Goal: Check status: Check status

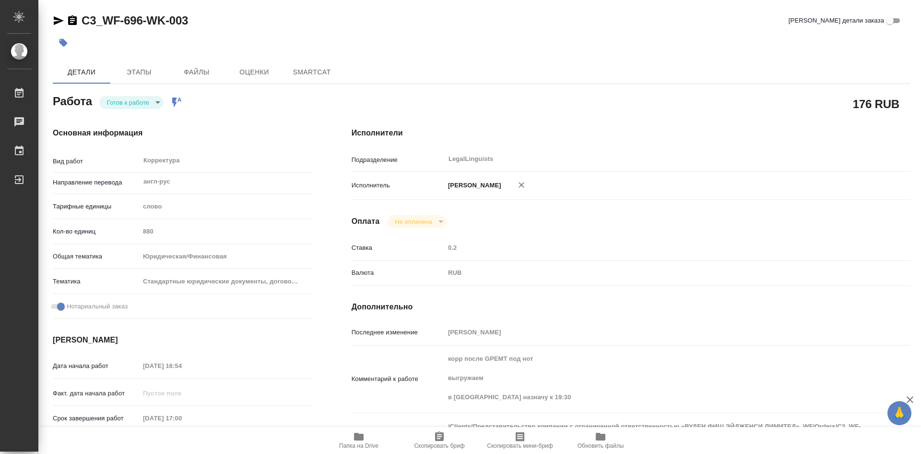
type textarea "x"
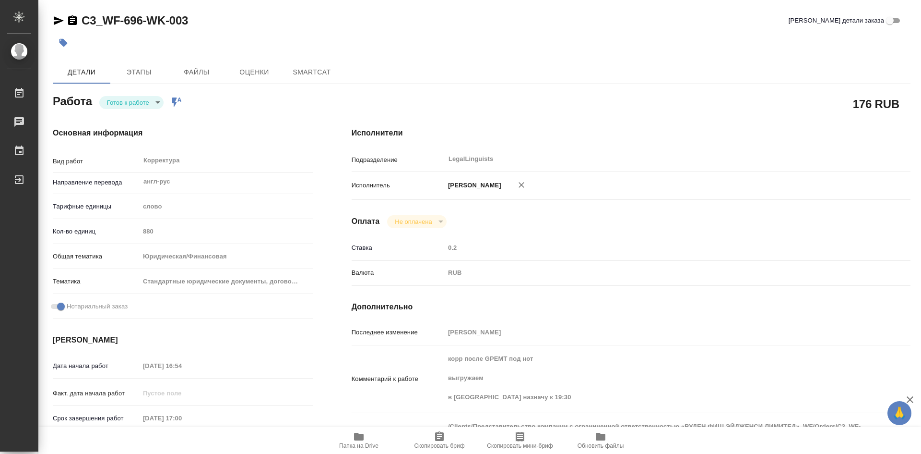
type textarea "x"
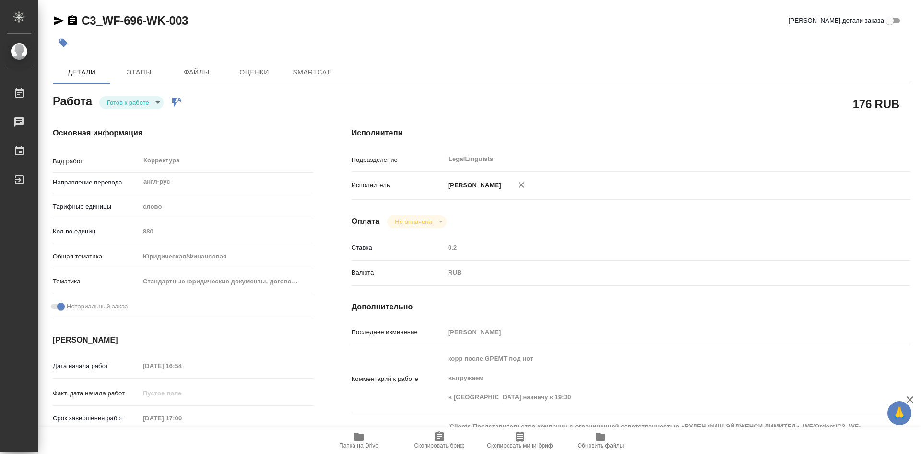
type textarea "x"
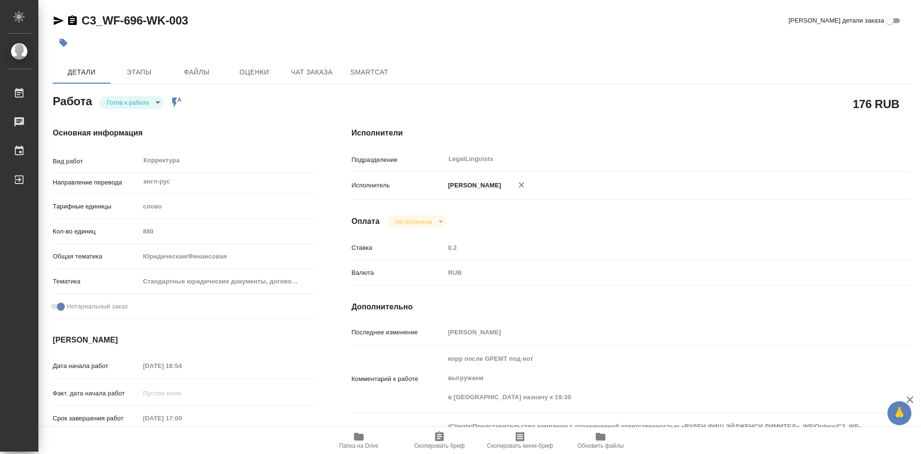
type textarea "x"
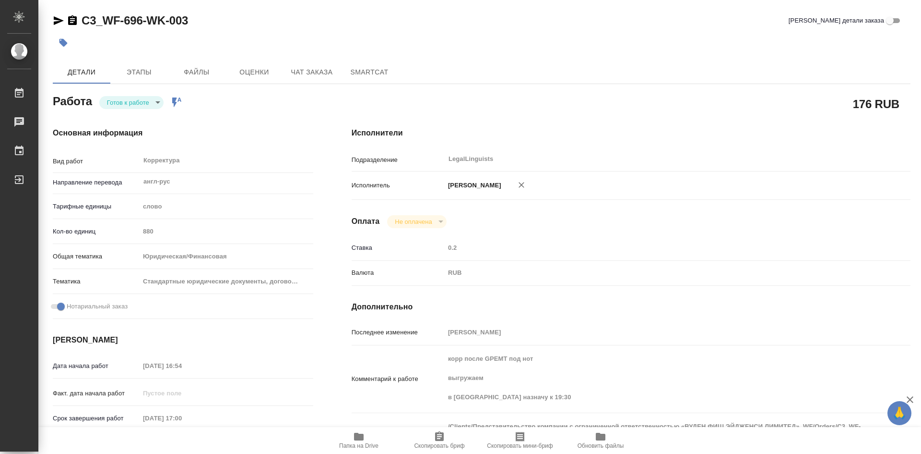
type textarea "x"
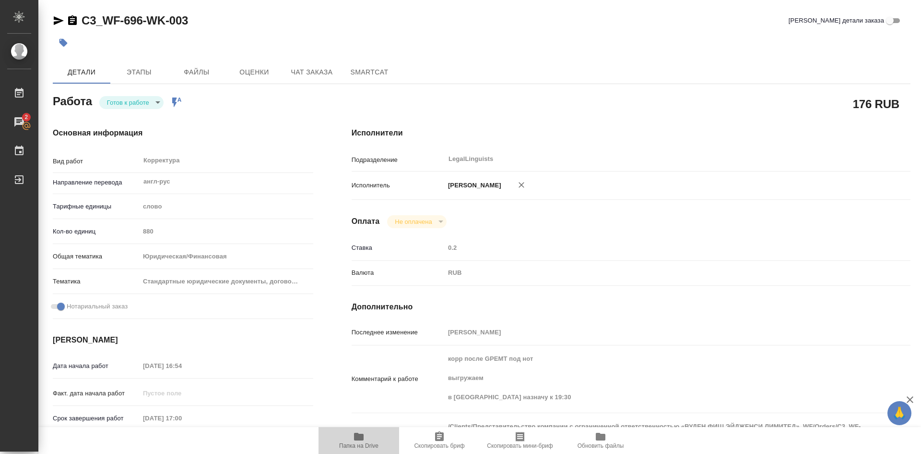
click at [361, 437] on icon "button" at bounding box center [359, 436] width 10 height 8
click at [362, 435] on icon "button" at bounding box center [359, 436] width 10 height 8
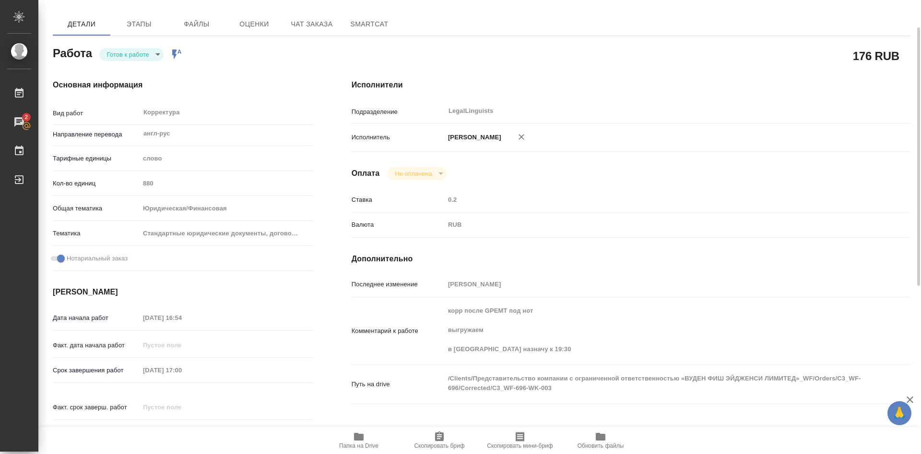
scroll to position [96, 0]
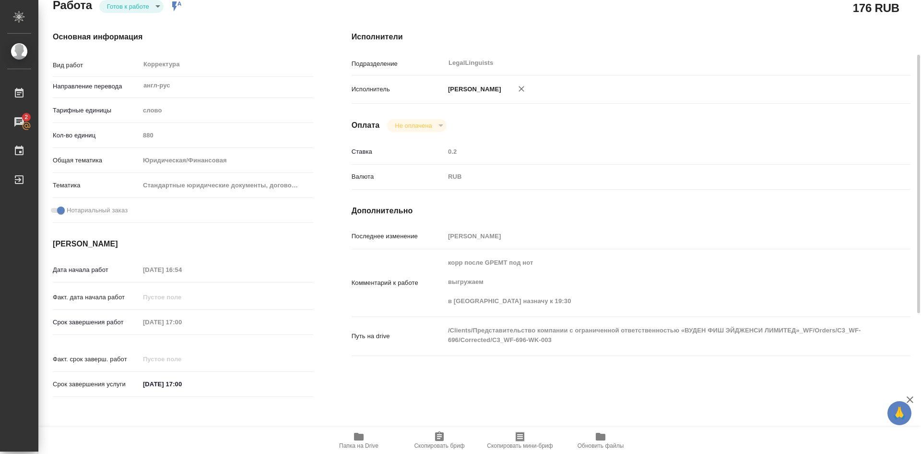
click at [525, 359] on div "Путь на drive /Clients/Представительство компании с ограниченной ответственност…" at bounding box center [631, 340] width 559 height 39
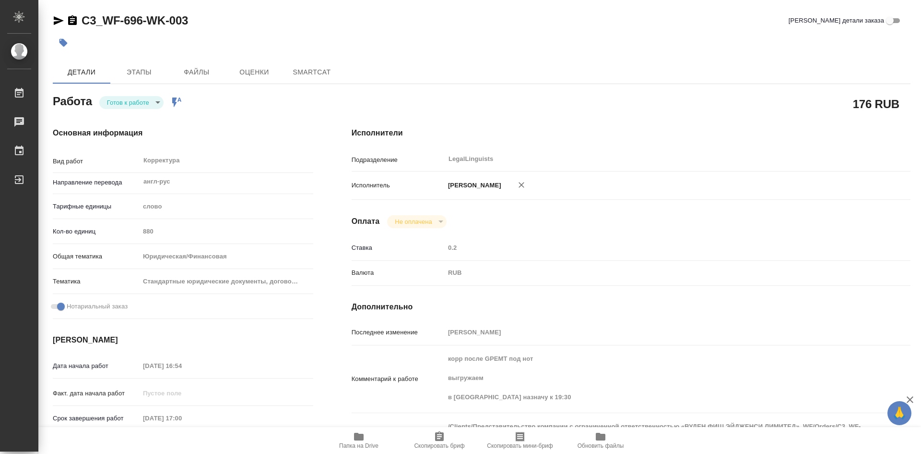
type textarea "x"
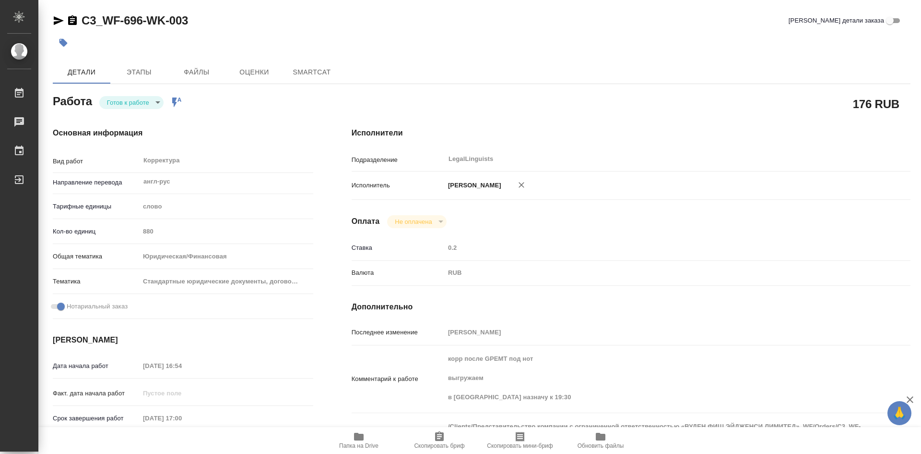
type textarea "x"
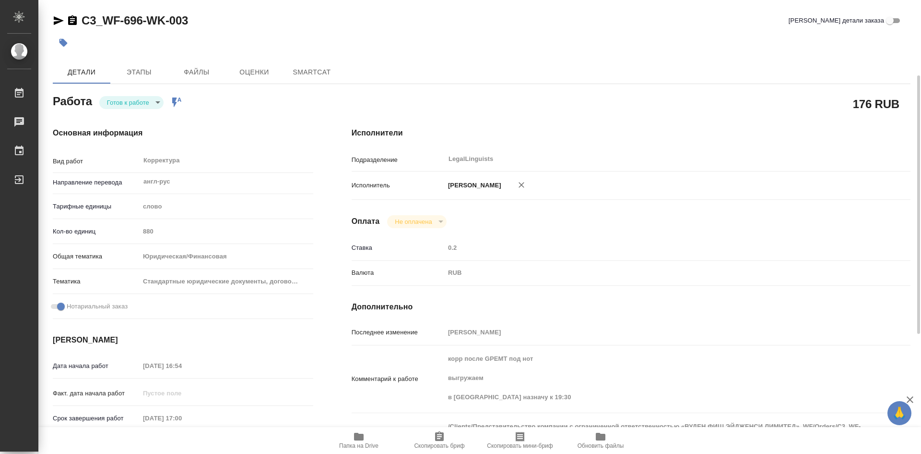
scroll to position [96, 0]
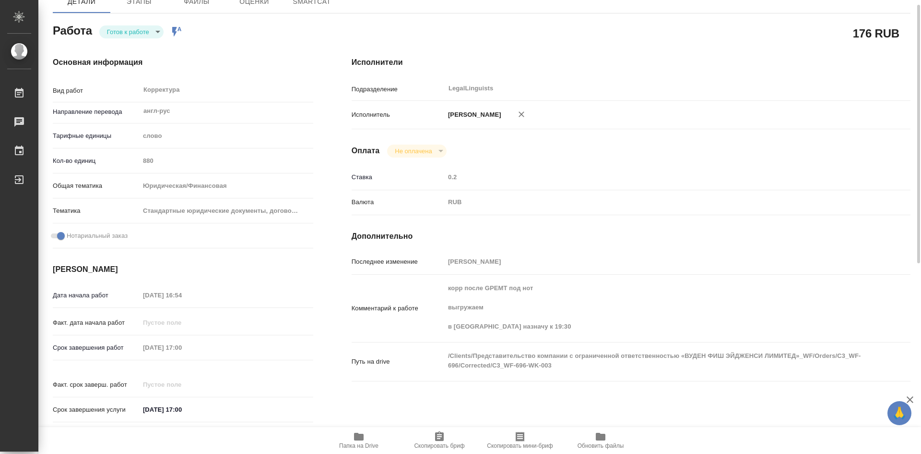
type textarea "x"
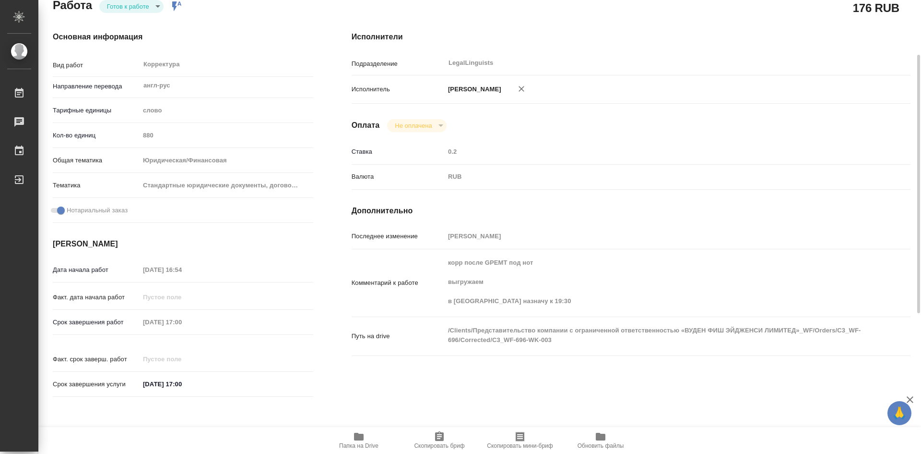
type textarea "x"
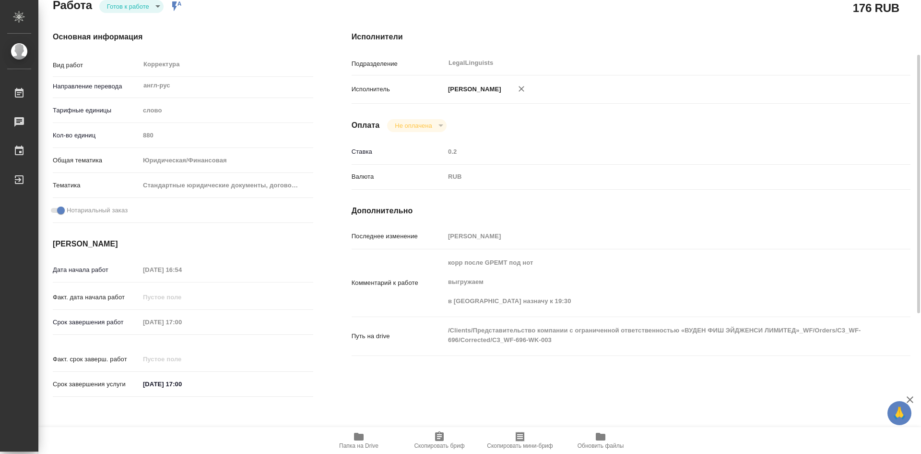
type textarea "x"
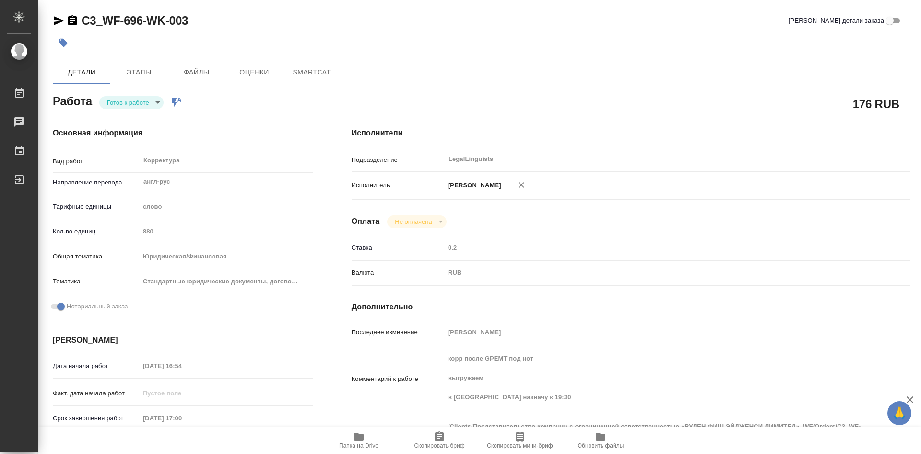
type textarea "x"
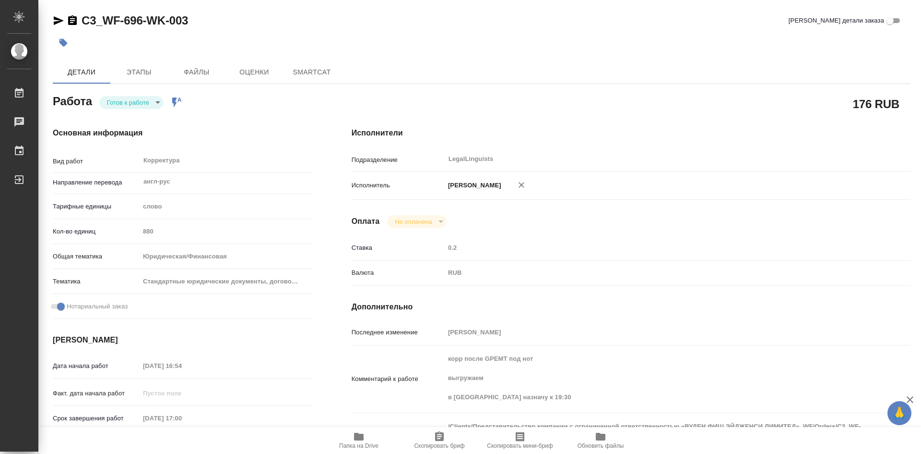
type textarea "x"
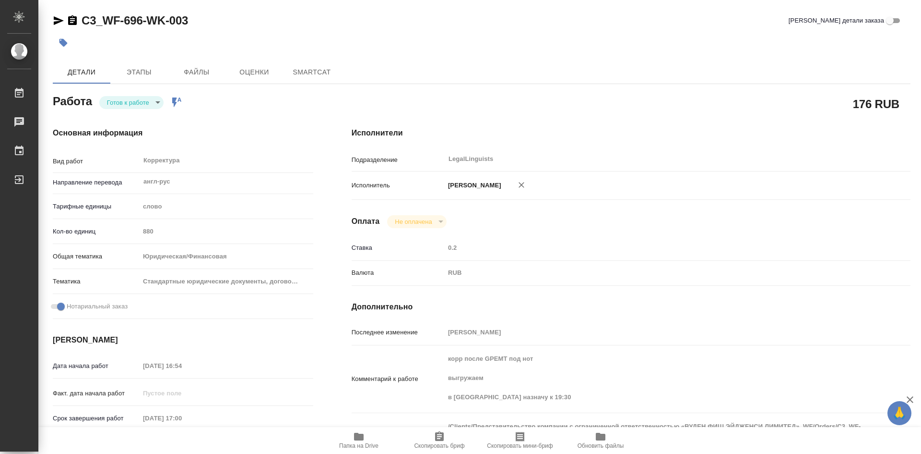
type textarea "x"
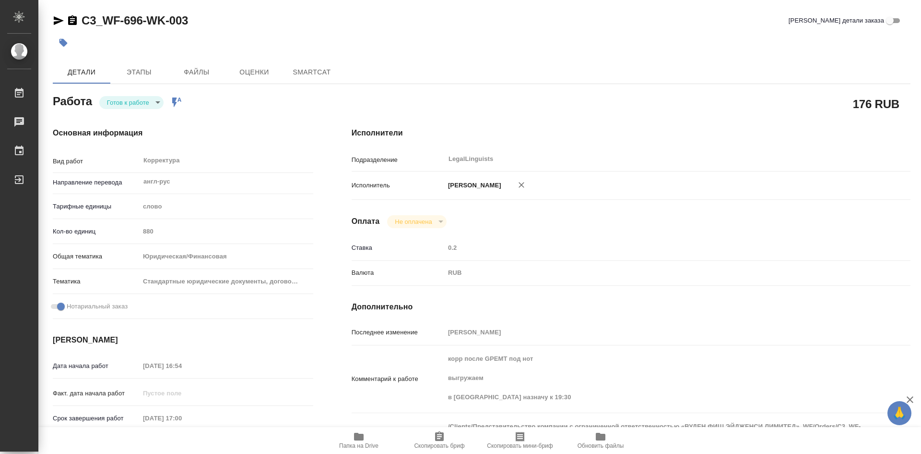
type textarea "x"
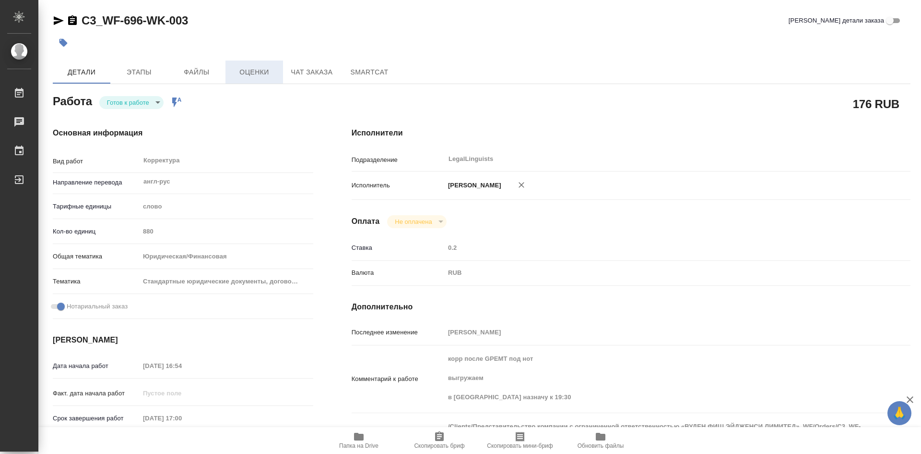
type textarea "x"
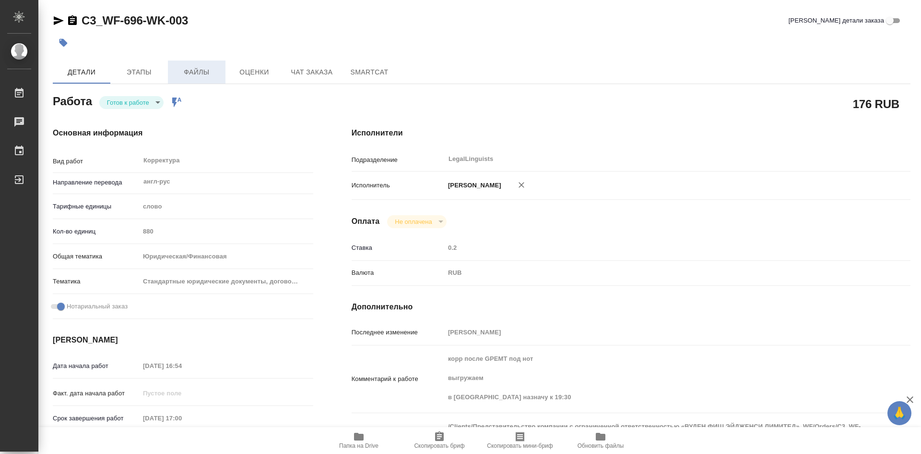
click at [201, 75] on span "Файлы" at bounding box center [197, 72] width 46 height 12
type textarea "x"
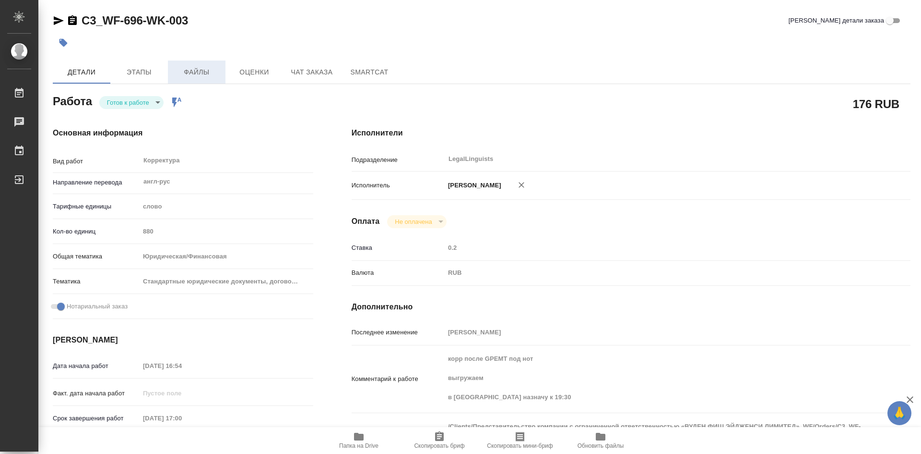
type textarea "x"
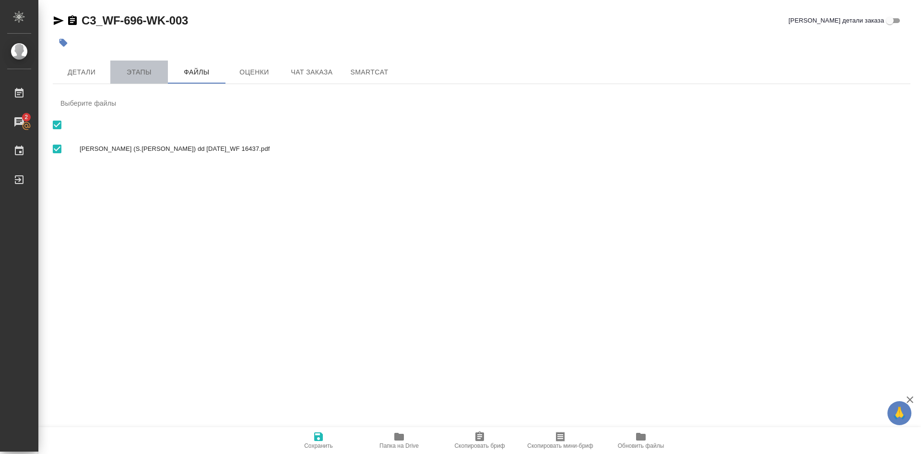
click at [147, 72] on span "Этапы" at bounding box center [139, 72] width 46 height 12
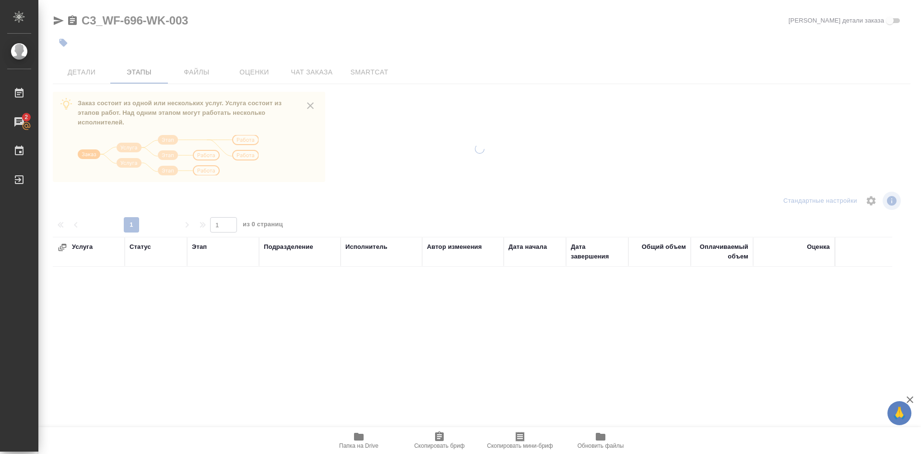
click at [87, 73] on div at bounding box center [479, 227] width 883 height 454
click at [86, 76] on div at bounding box center [479, 227] width 883 height 454
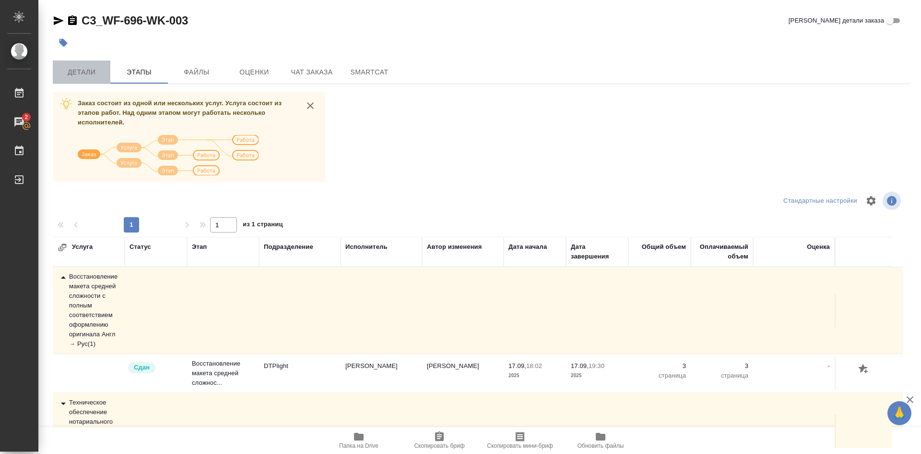
click at [82, 73] on span "Детали" at bounding box center [82, 72] width 46 height 12
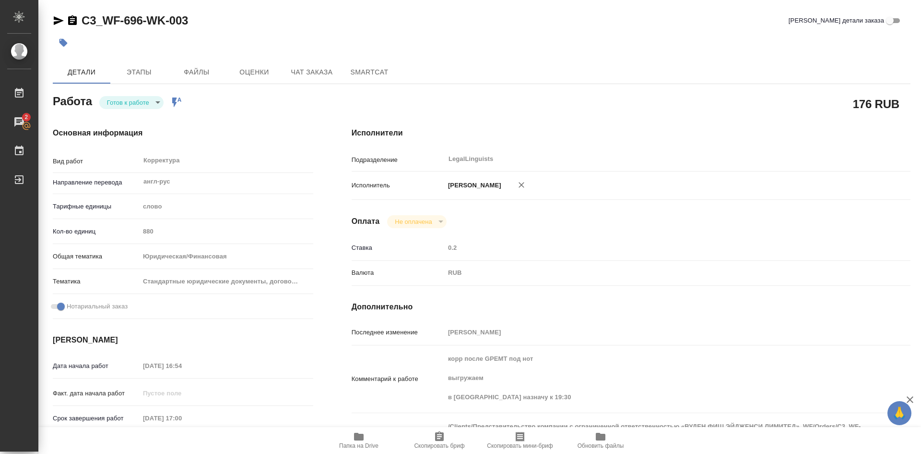
type textarea "x"
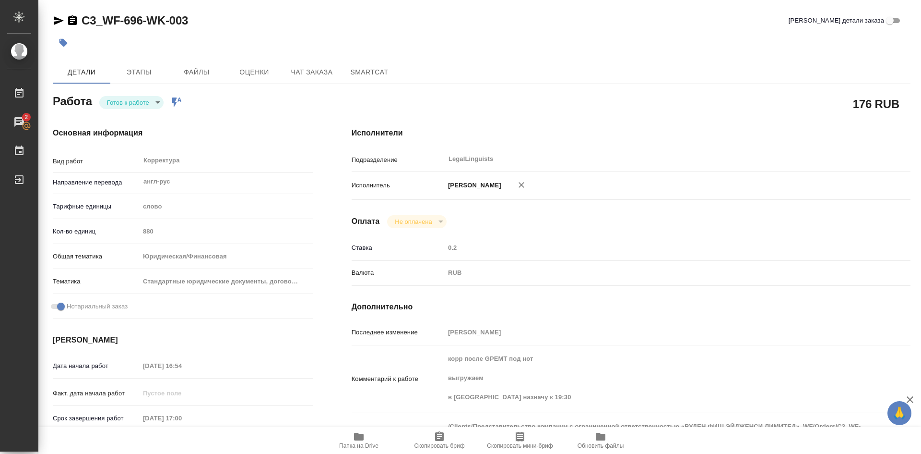
type textarea "x"
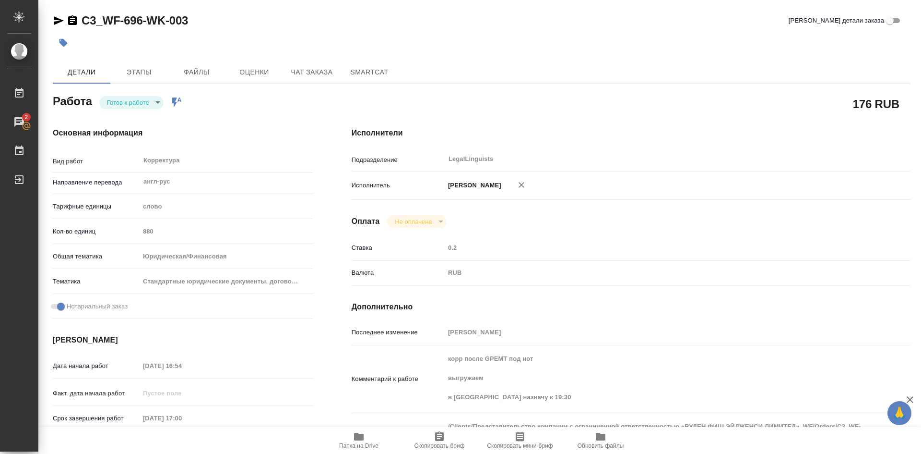
type textarea "x"
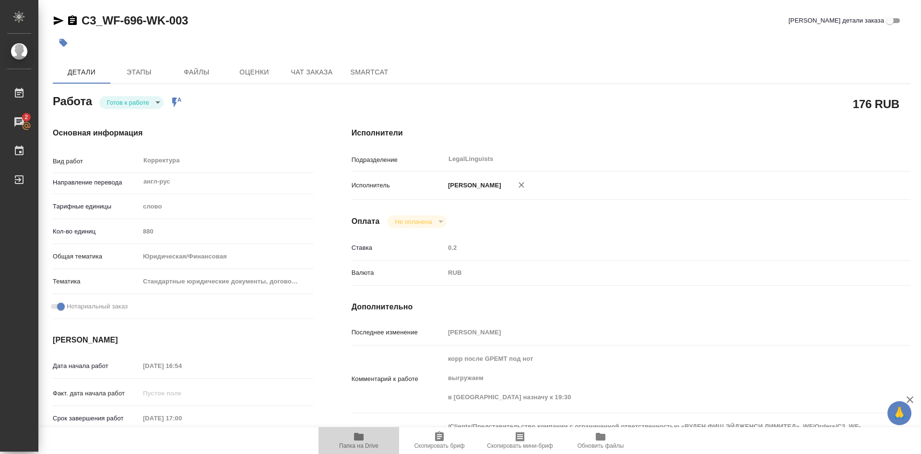
click at [358, 436] on icon "button" at bounding box center [359, 436] width 10 height 8
click at [155, 101] on body "🙏 .cls-1 fill:#fff; AWATERA Soldatenkova Tatyana Работы 2 Чаты График Выйти C3_…" at bounding box center [460, 227] width 921 height 454
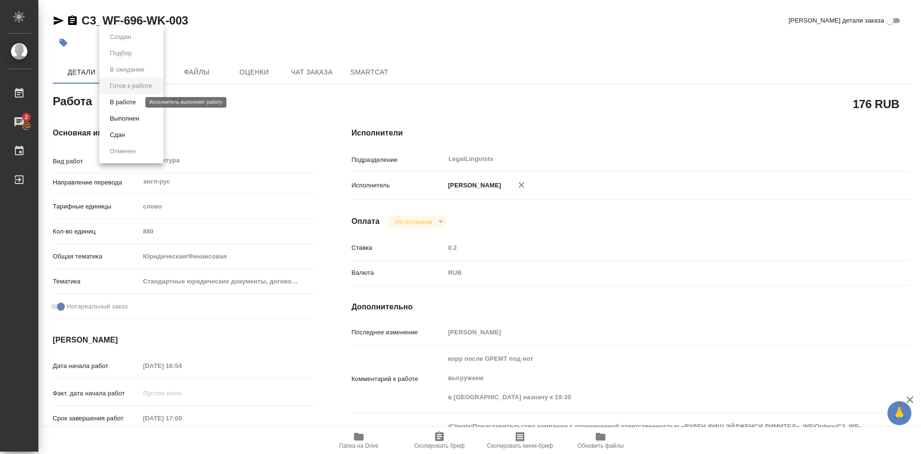
click at [127, 105] on button "В работе" at bounding box center [123, 102] width 32 height 11
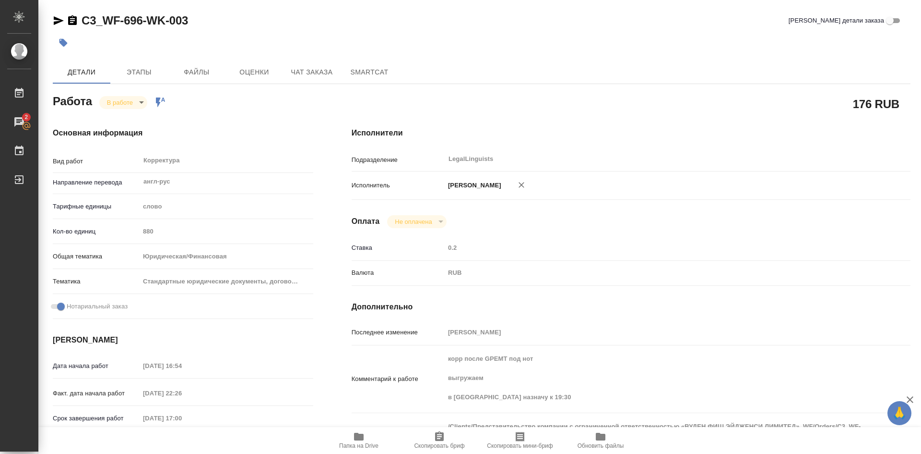
type textarea "x"
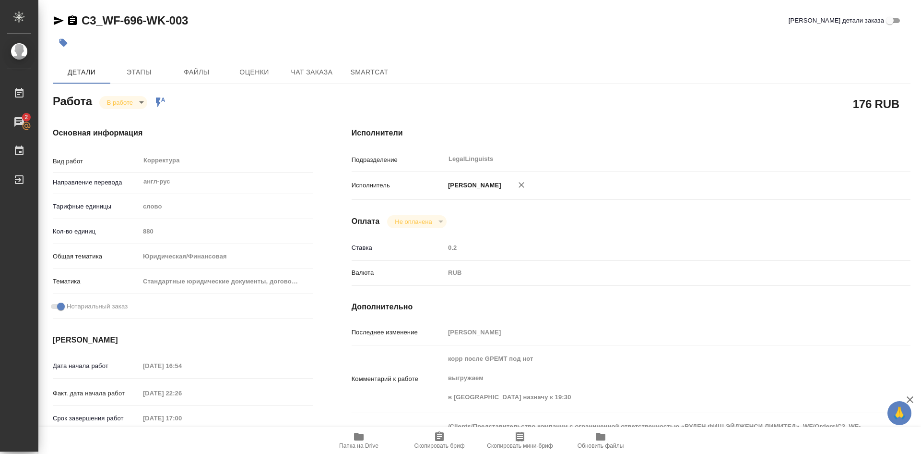
type textarea "x"
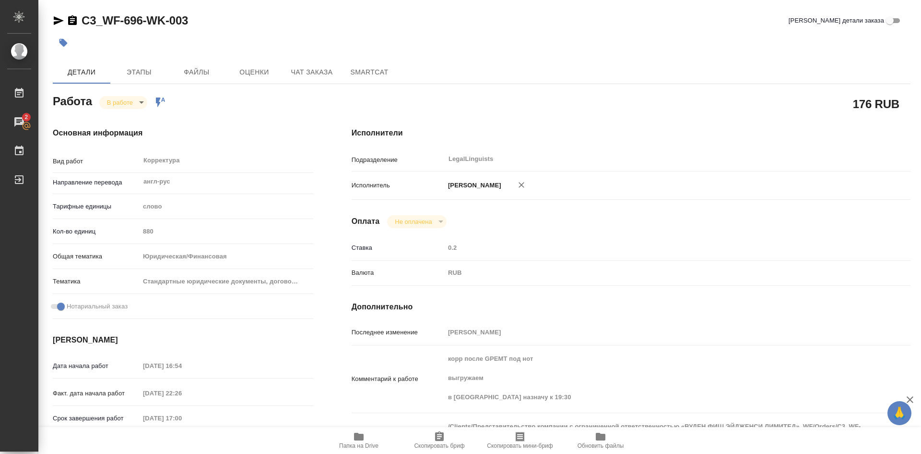
type textarea "x"
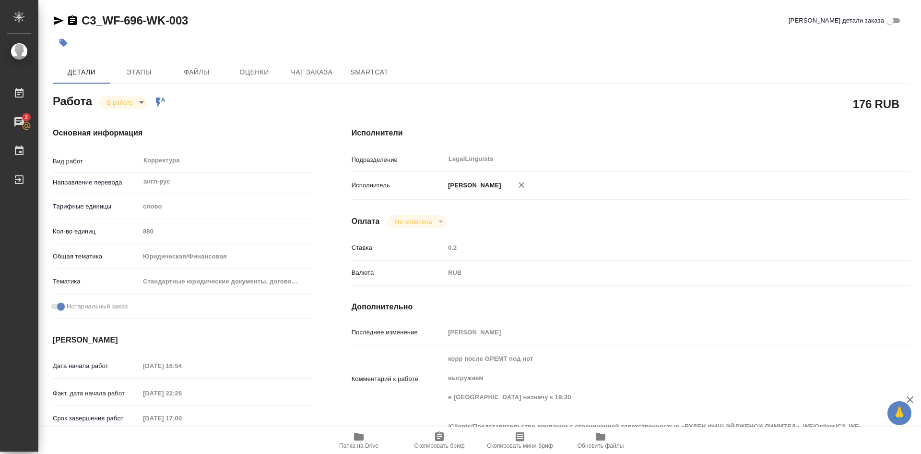
type textarea "x"
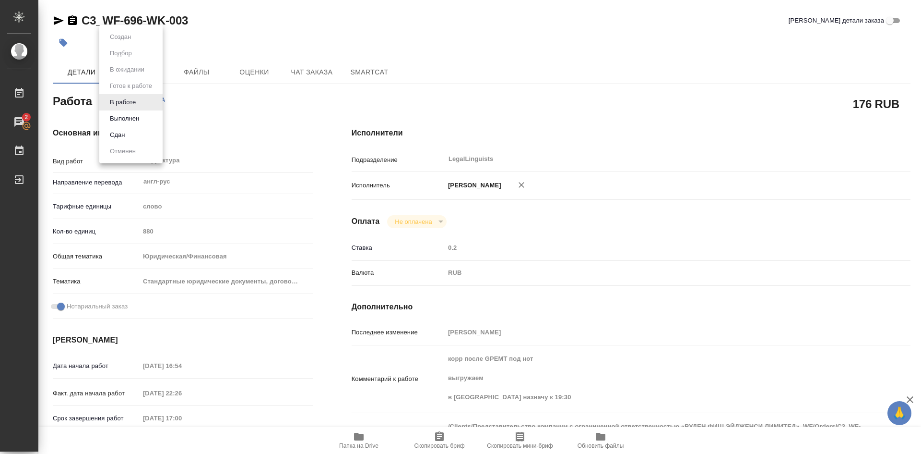
click at [140, 103] on body "🙏 .cls-1 fill:#fff; AWATERA Soldatenkova Tatyana Работы 2 Чаты График Выйти C3_…" at bounding box center [460, 227] width 921 height 454
click at [133, 119] on button "Выполнен" at bounding box center [124, 118] width 35 height 11
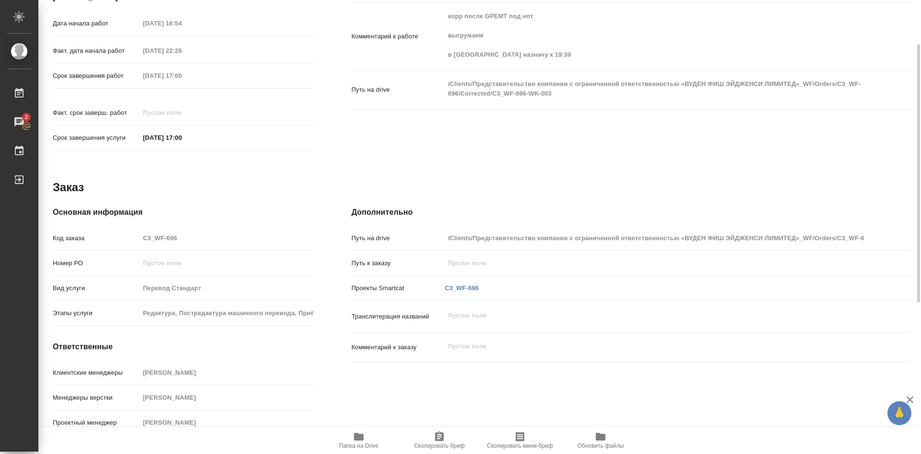
scroll to position [198, 0]
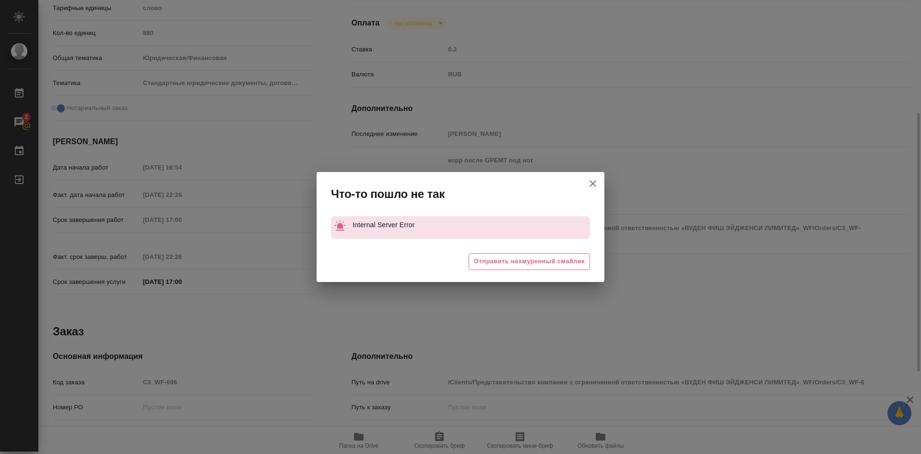
type textarea "x"
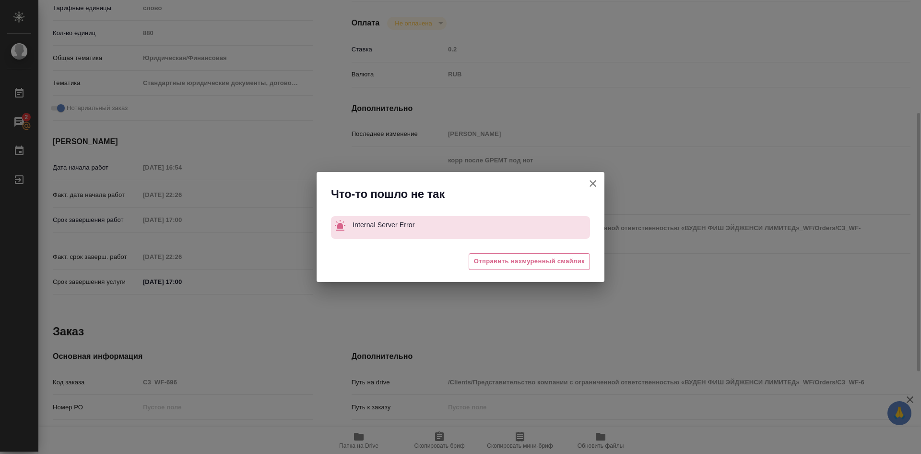
type textarea "x"
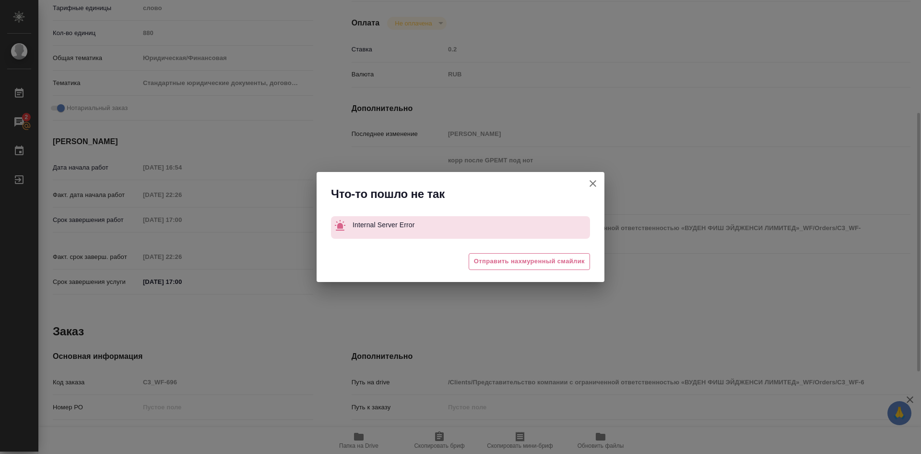
type textarea "x"
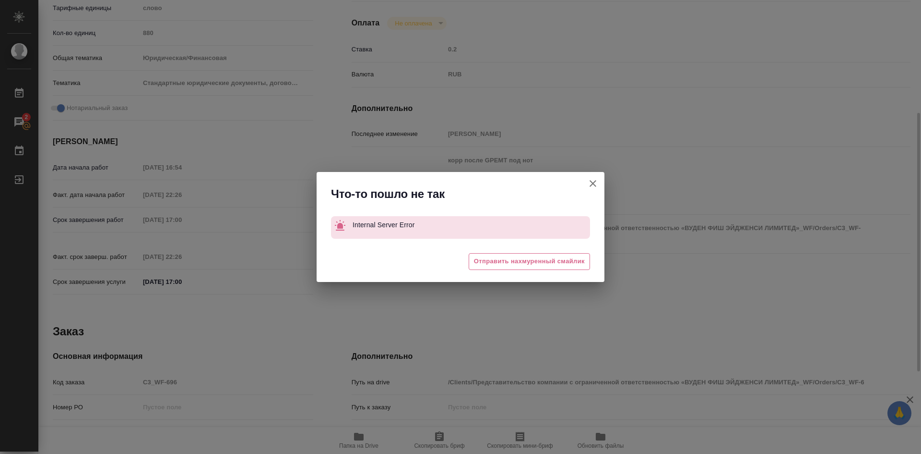
type textarea "x"
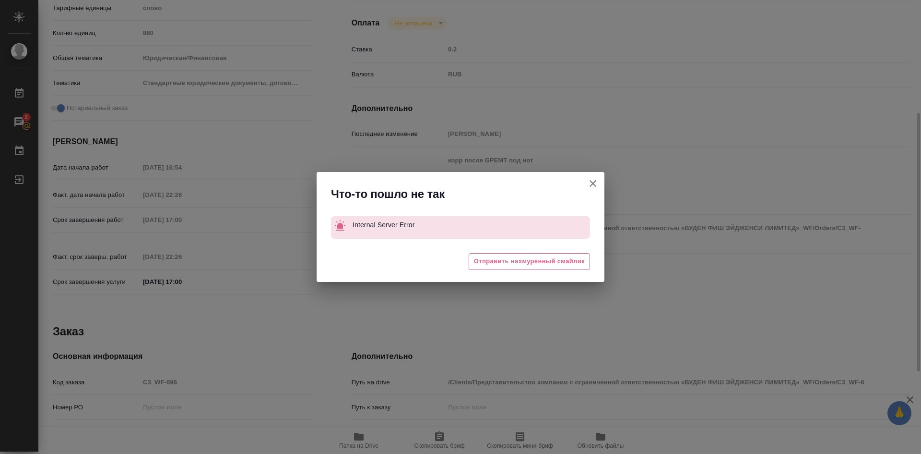
click at [593, 181] on icon "button" at bounding box center [593, 184] width 12 height 12
type textarea "x"
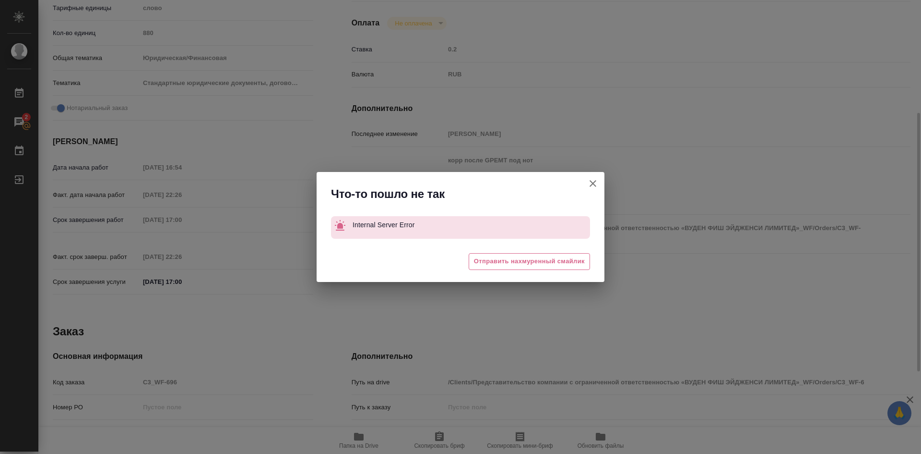
type textarea "x"
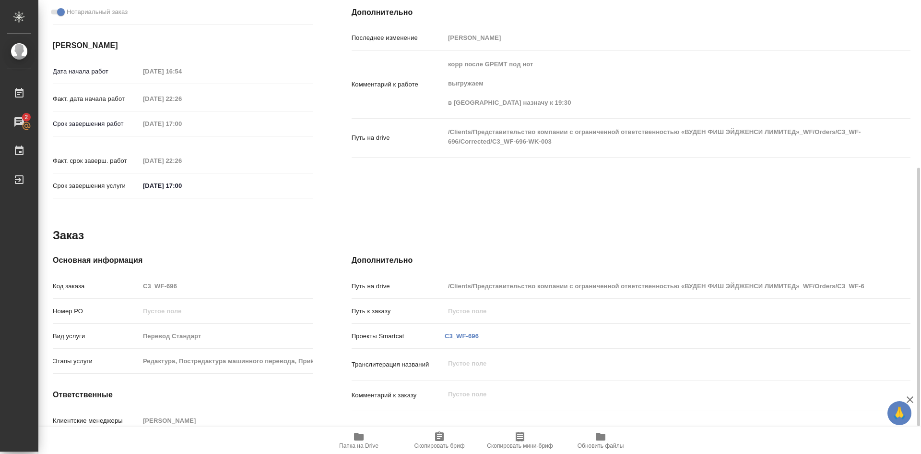
scroll to position [342, 0]
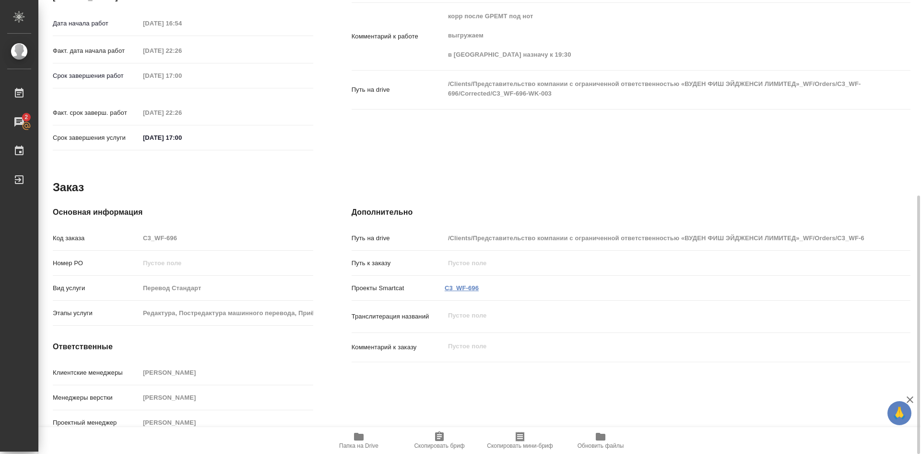
click at [469, 284] on link "C3_WF-696" at bounding box center [462, 287] width 34 height 7
